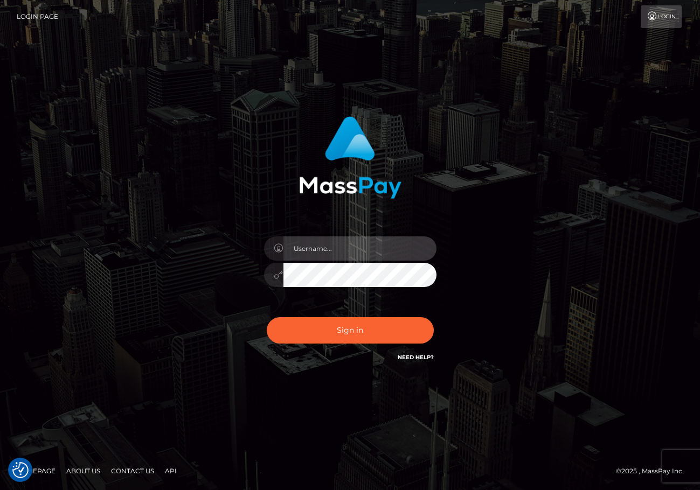
click at [338, 251] on input "text" at bounding box center [359, 248] width 153 height 24
type input "[DEMOGRAPHIC_DATA]xcite"
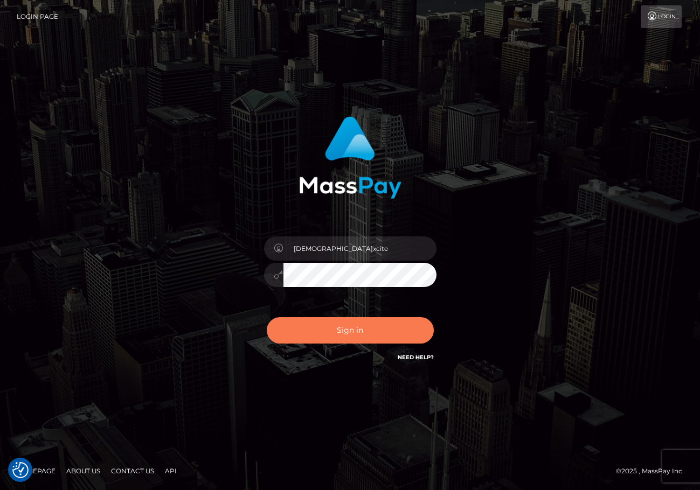
click at [372, 339] on button "Sign in" at bounding box center [350, 330] width 167 height 26
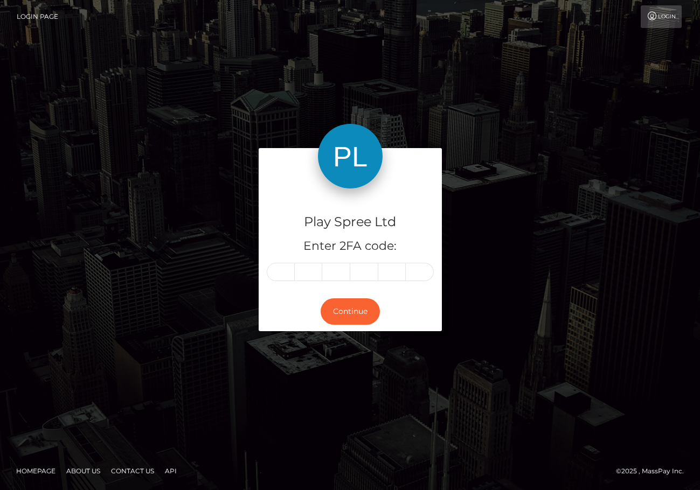
click at [290, 272] on input "text" at bounding box center [281, 272] width 28 height 18
type input "2"
type input "3"
type input "1"
type input "5"
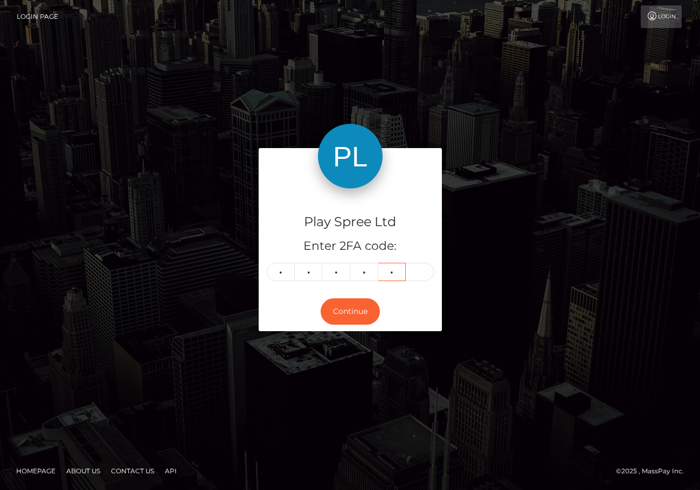
type input "5"
type input "1"
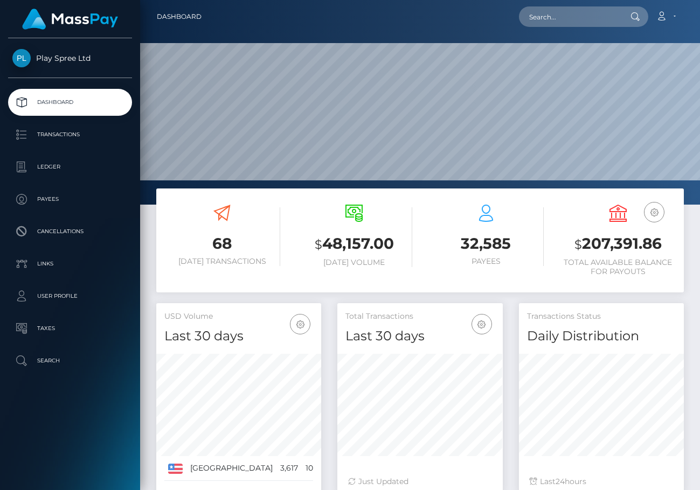
scroll to position [191, 165]
drag, startPoint x: 584, startPoint y: 241, endPoint x: 658, endPoint y: 234, distance: 74.1
click at [658, 230] on div "USD Balance $ 207,391.86 Total Available Balance for Payouts" at bounding box center [618, 241] width 116 height 72
copy h3 "207,391.86"
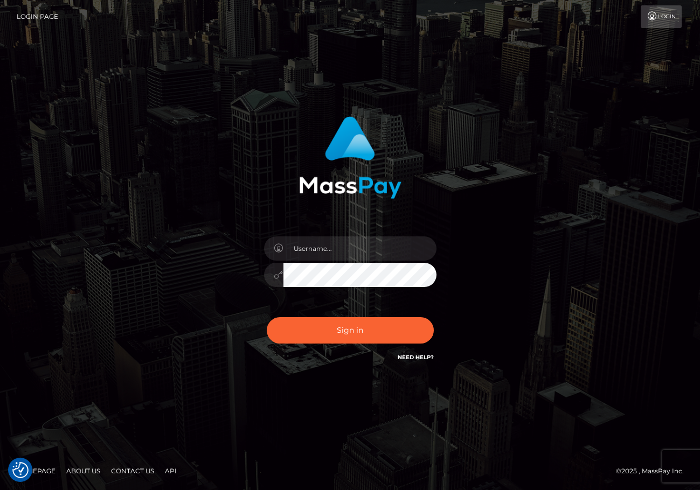
drag, startPoint x: 542, startPoint y: 164, endPoint x: 555, endPoint y: 0, distance: 164.7
click at [548, 157] on div "Sign in" at bounding box center [350, 245] width 614 height 274
